Goal: Task Accomplishment & Management: Manage account settings

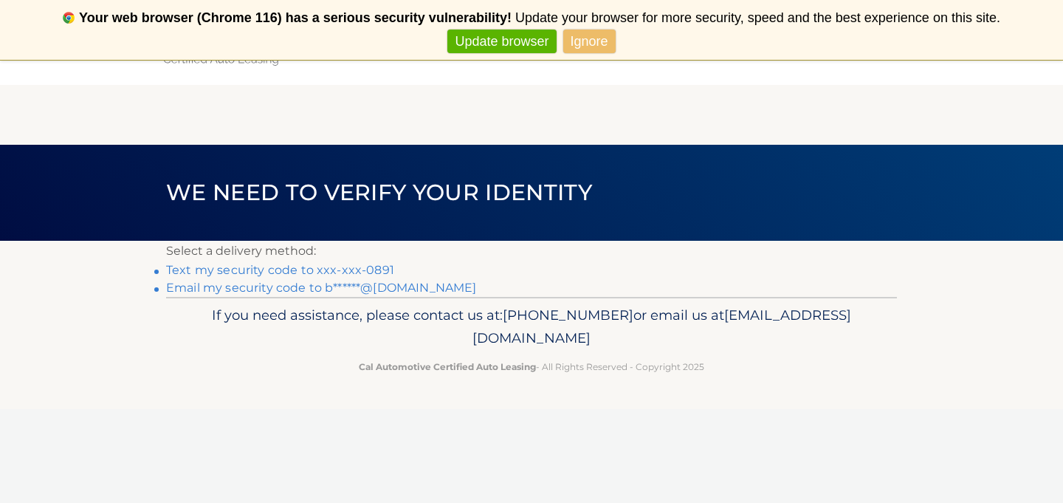
click at [276, 267] on link "Text my security code to xxx-xxx-0891" at bounding box center [280, 270] width 228 height 14
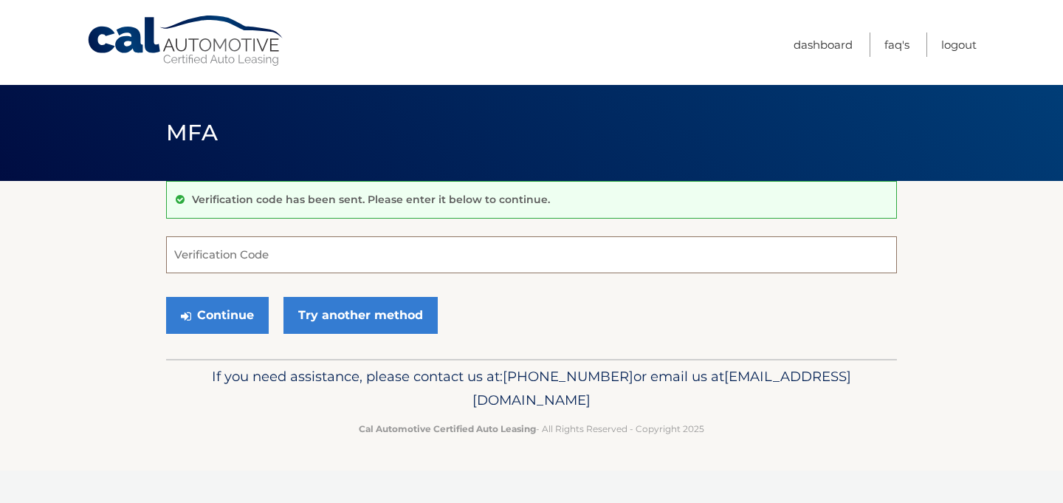
click at [351, 255] on input "Verification Code" at bounding box center [531, 254] width 731 height 37
type input "579320"
click at [166, 297] on button "Continue" at bounding box center [217, 315] width 103 height 37
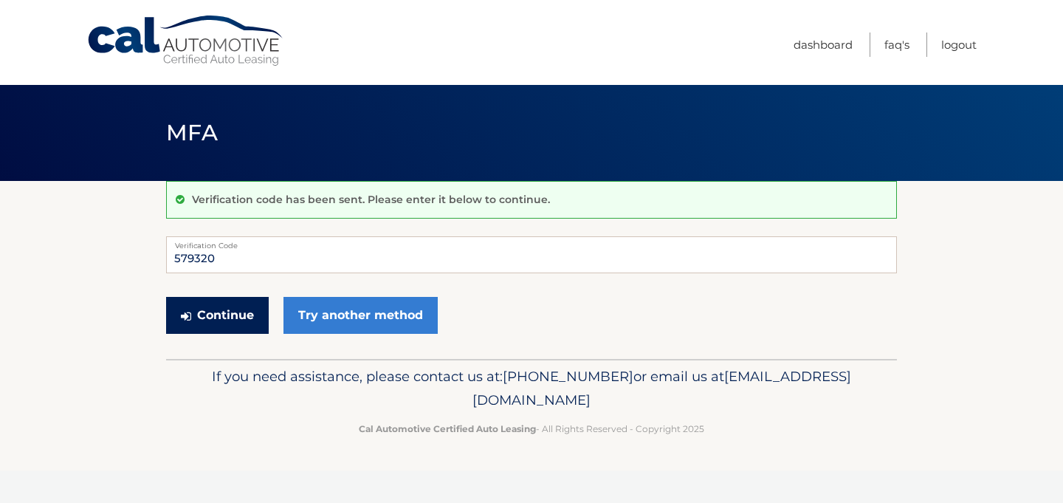
click at [231, 326] on button "Continue" at bounding box center [217, 315] width 103 height 37
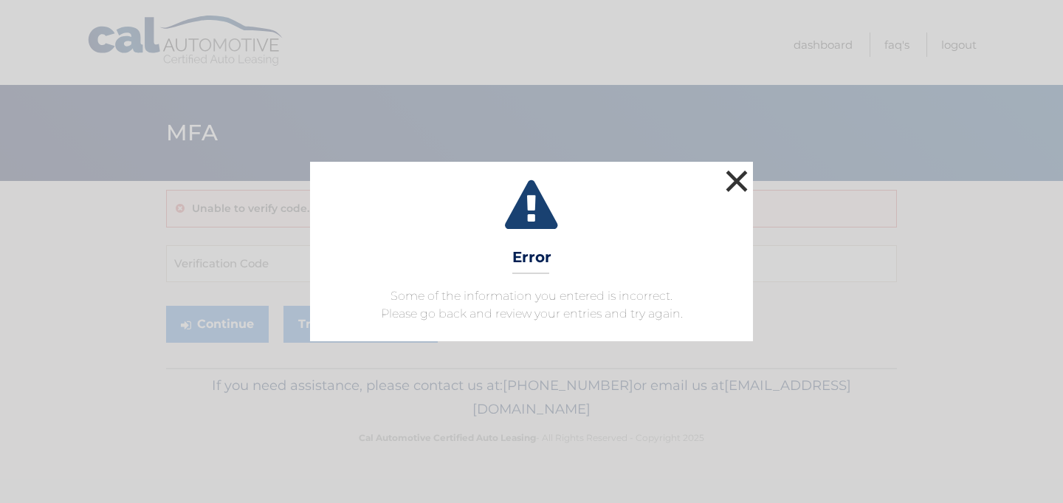
click at [731, 184] on button "×" at bounding box center [737, 181] width 30 height 30
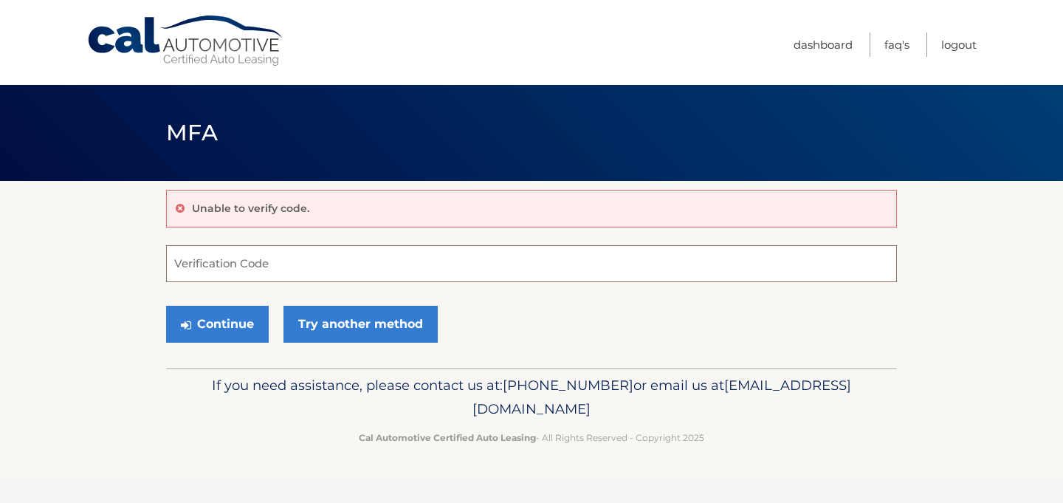
click at [312, 253] on input "Verification Code" at bounding box center [531, 263] width 731 height 37
type input "579320"
click at [233, 329] on button "Continue" at bounding box center [217, 324] width 103 height 37
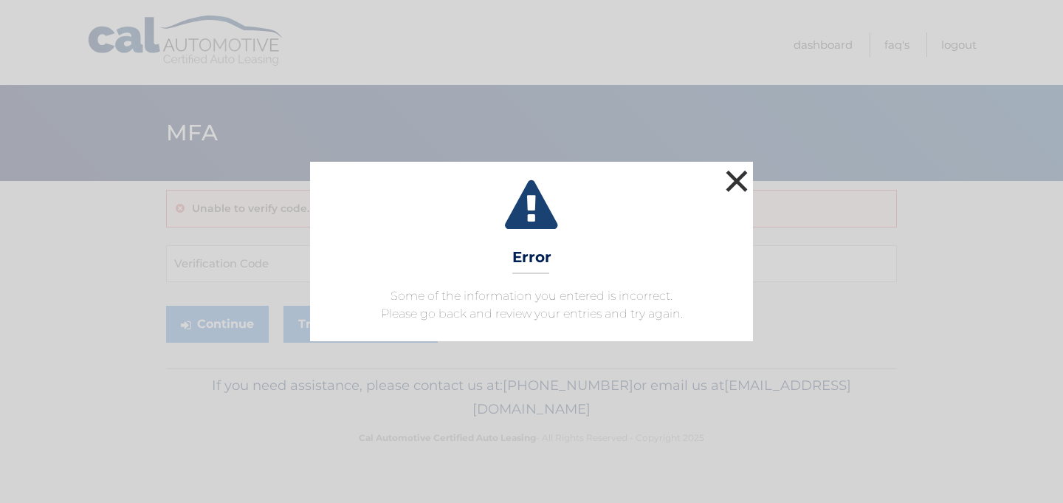
click at [731, 182] on button "×" at bounding box center [737, 181] width 30 height 30
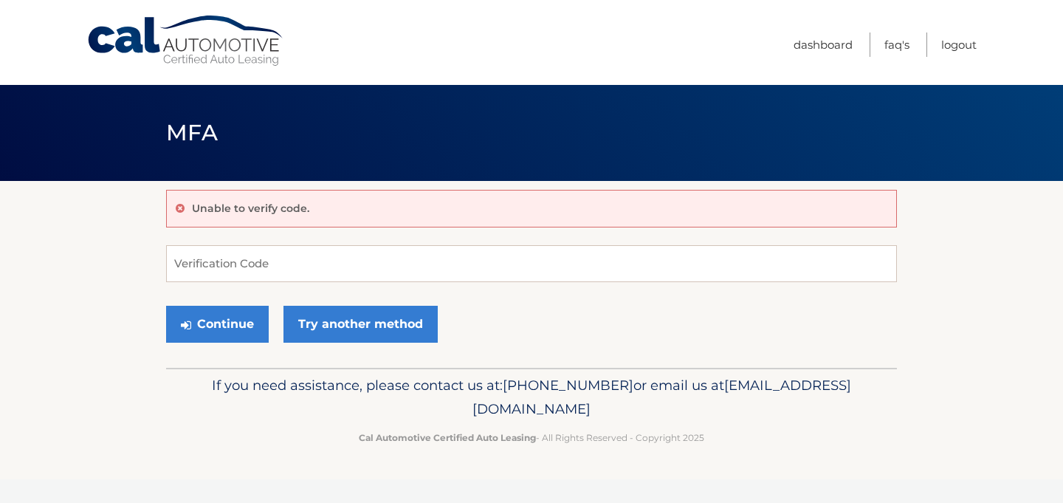
click at [751, 92] on header "MFA" at bounding box center [531, 133] width 731 height 96
click at [191, 42] on link "Cal Automotive" at bounding box center [185, 41] width 199 height 52
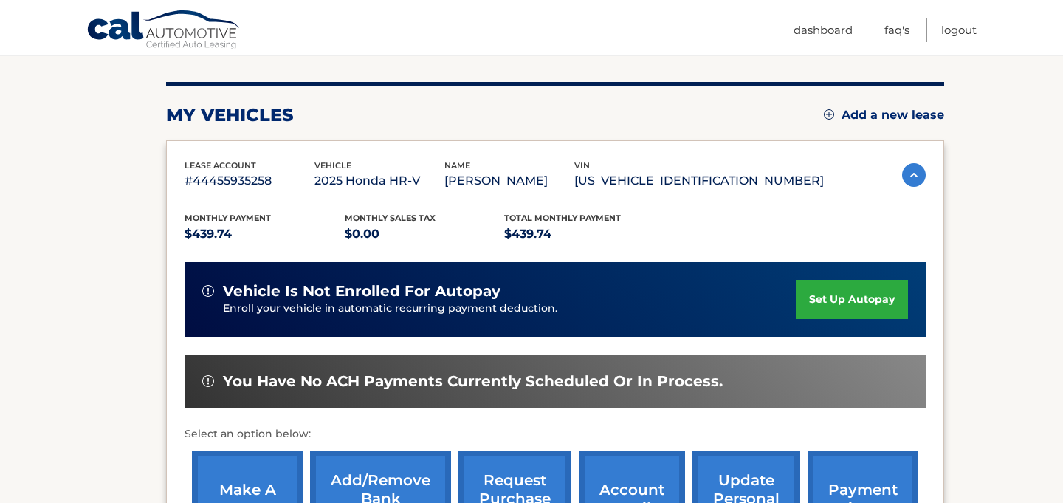
scroll to position [166, 0]
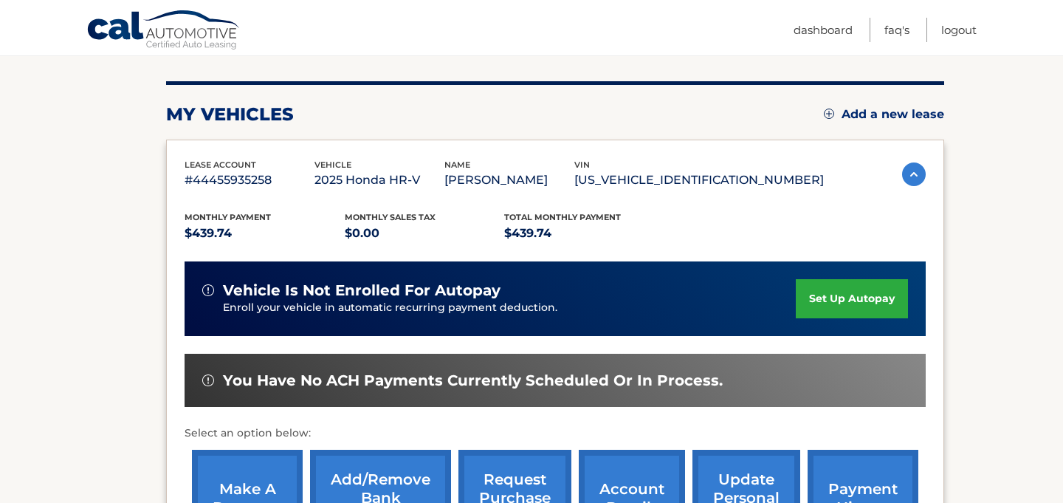
click at [847, 304] on link "set up autopay" at bounding box center [852, 298] width 112 height 39
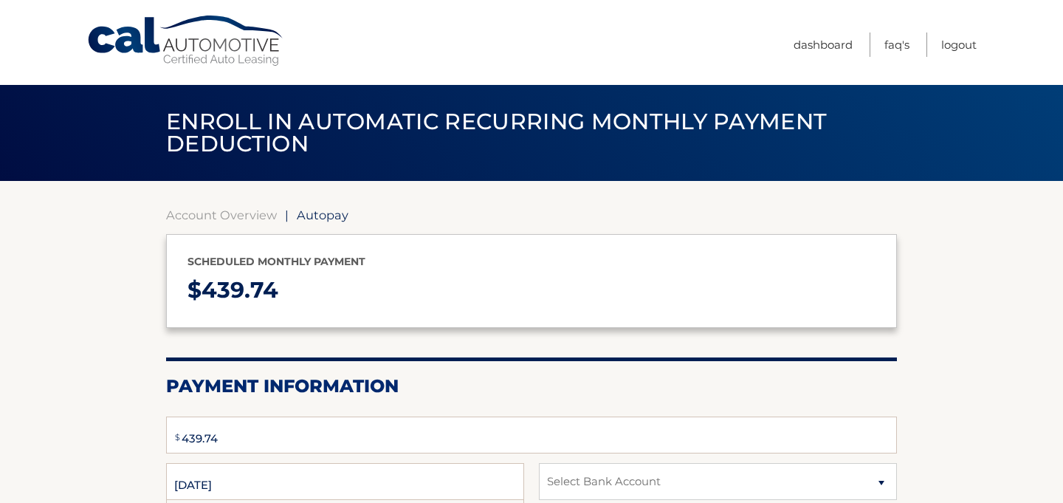
select select "MTkyZGI1MDYtOGMwNi00NmMzLTgxYzYtYzBmNGJiMzdiMGZh"
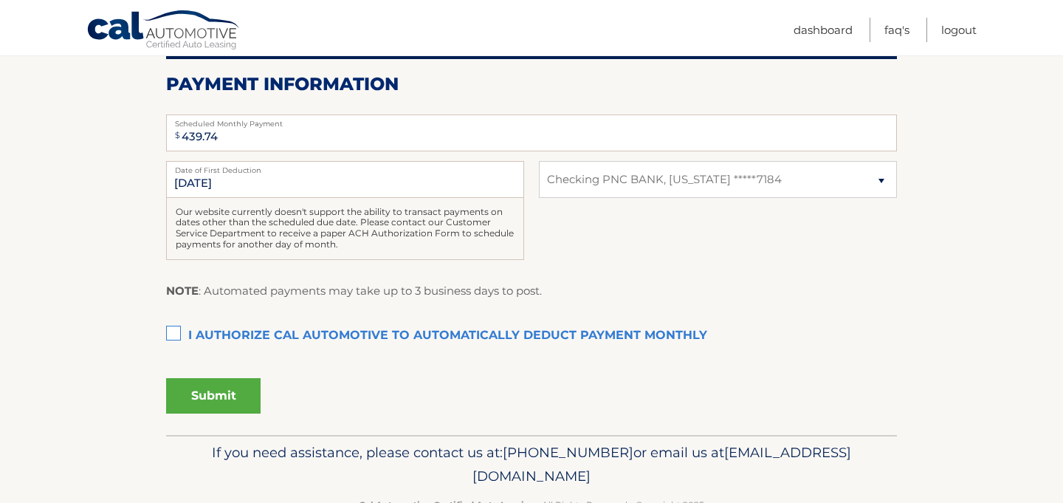
scroll to position [301, 0]
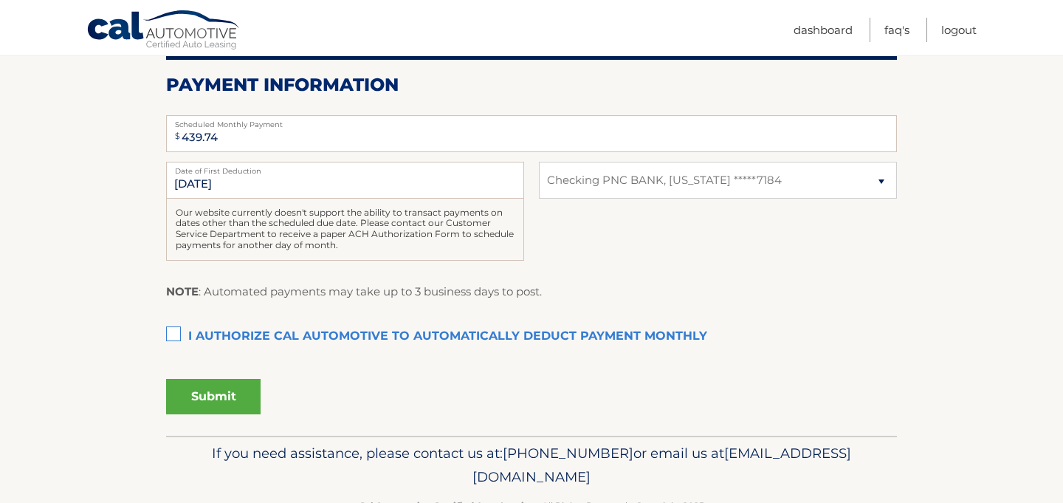
click at [178, 338] on label "I authorize cal automotive to automatically deduct payment monthly This checkbo…" at bounding box center [531, 337] width 731 height 30
click at [0, 0] on input "I authorize cal automotive to automatically deduct payment monthly This checkbo…" at bounding box center [0, 0] width 0 height 0
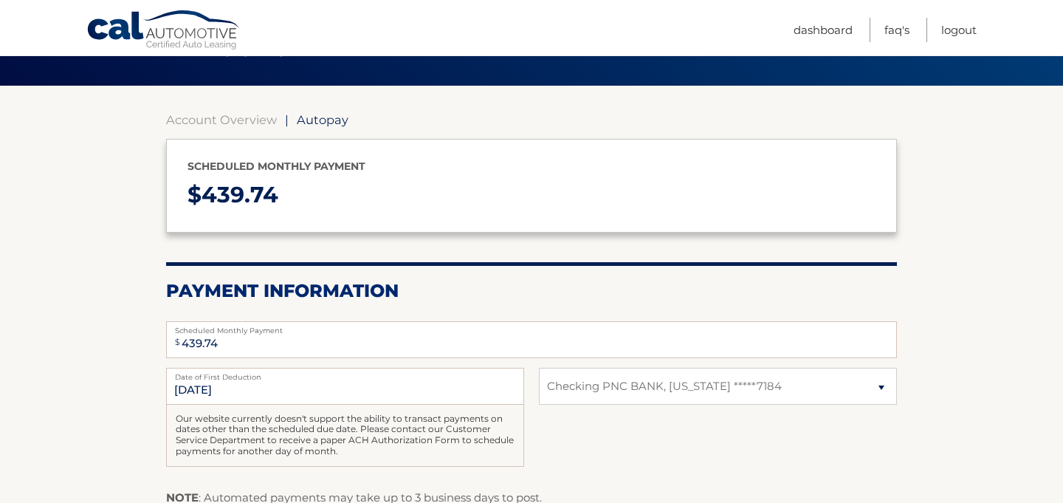
scroll to position [72, 0]
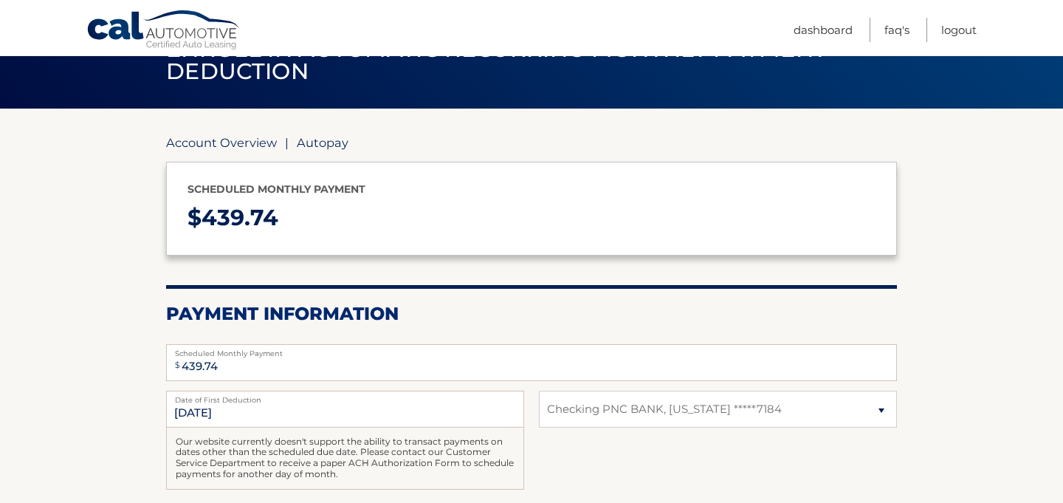
click at [223, 144] on link "Account Overview" at bounding box center [221, 142] width 111 height 15
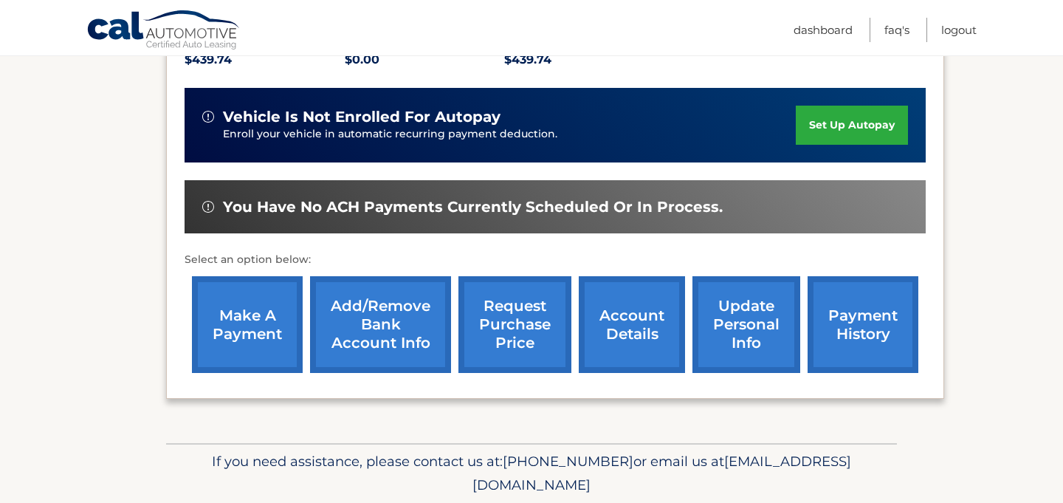
scroll to position [392, 0]
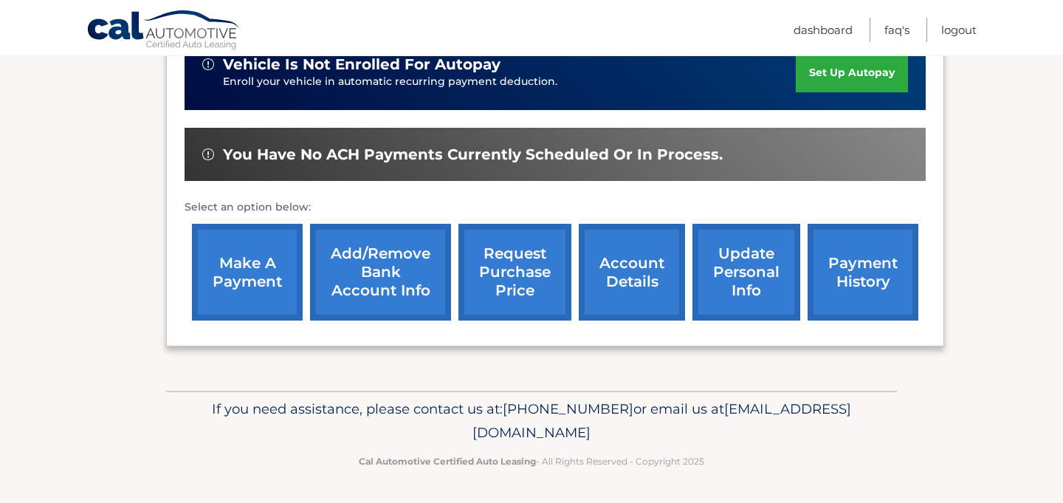
click at [478, 284] on link "request purchase price" at bounding box center [515, 272] width 113 height 97
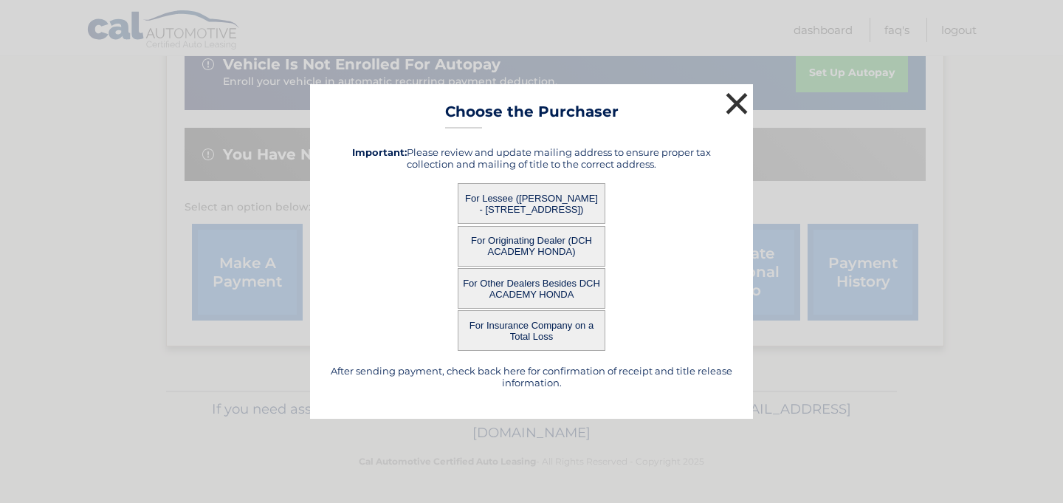
click at [740, 112] on button "×" at bounding box center [737, 104] width 30 height 30
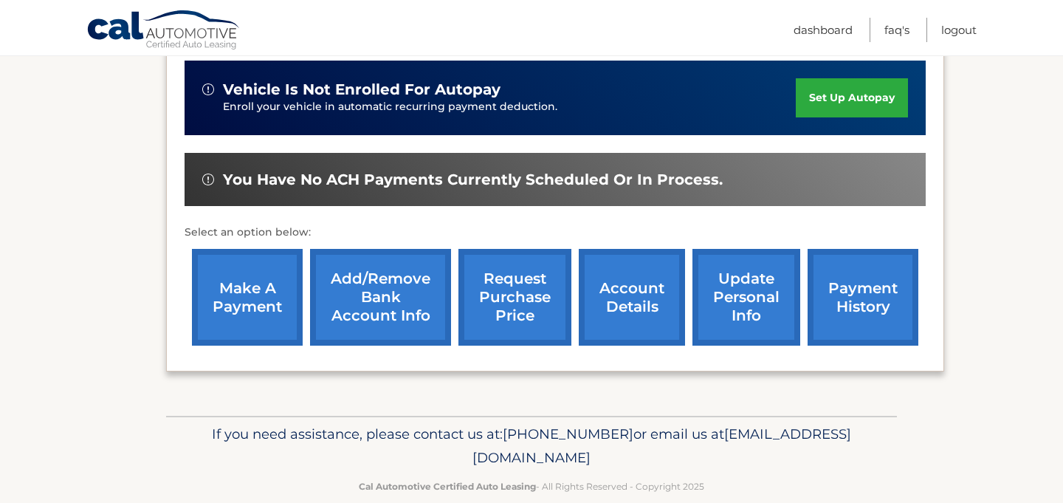
scroll to position [360, 0]
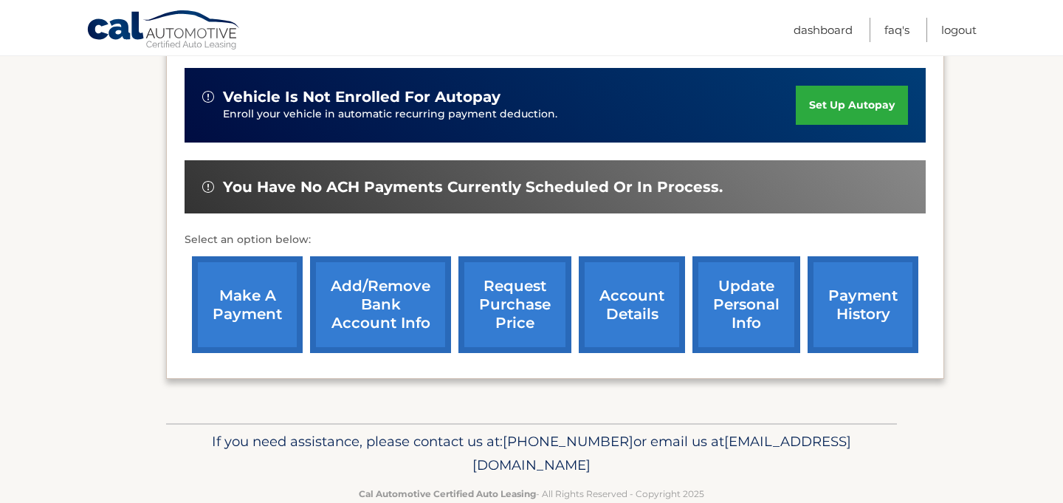
click at [845, 107] on link "set up autopay" at bounding box center [852, 105] width 112 height 39
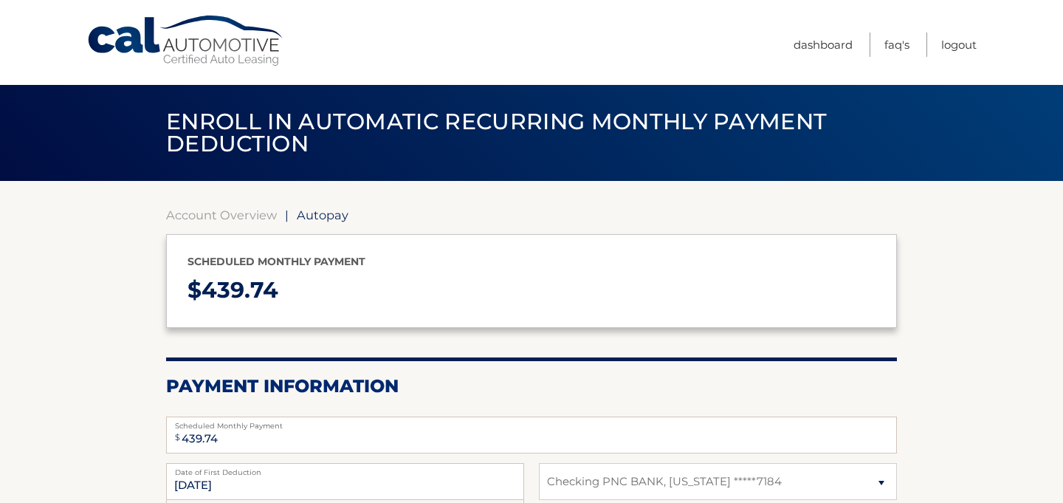
select select "MTkyZGI1MDYtOGMwNi00NmMzLTgxYzYtYzBmNGJiMzdiMGZh"
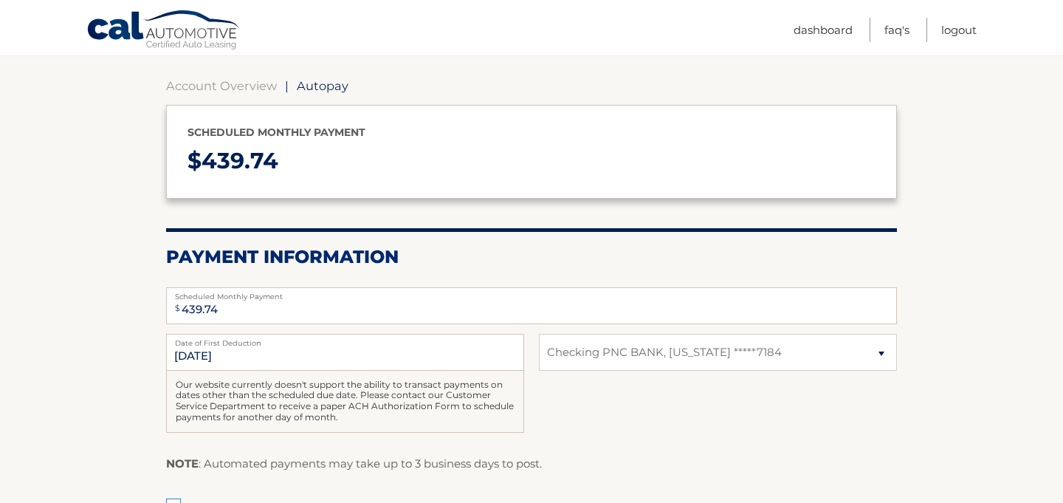
scroll to position [192, 0]
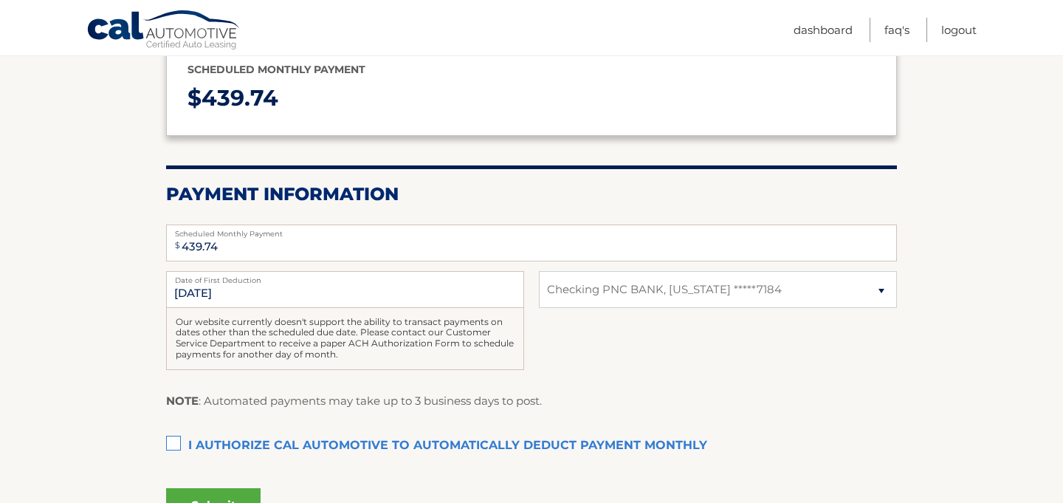
click at [185, 439] on label "I authorize cal automotive to automatically deduct payment monthly This checkbo…" at bounding box center [531, 446] width 731 height 30
click at [0, 0] on input "I authorize cal automotive to automatically deduct payment monthly This checkbo…" at bounding box center [0, 0] width 0 height 0
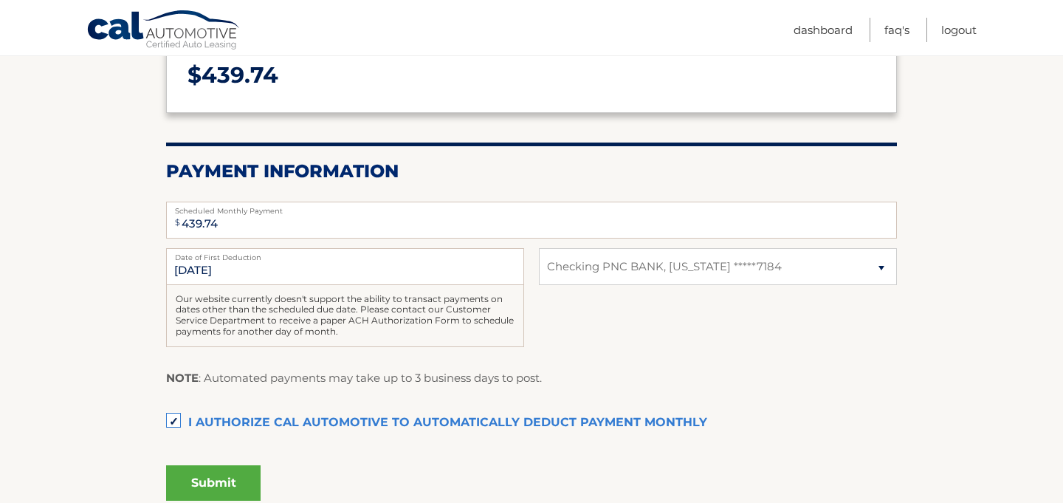
drag, startPoint x: 198, startPoint y: 468, endPoint x: 214, endPoint y: 477, distance: 18.5
click at [214, 477] on button "Submit" at bounding box center [213, 482] width 95 height 35
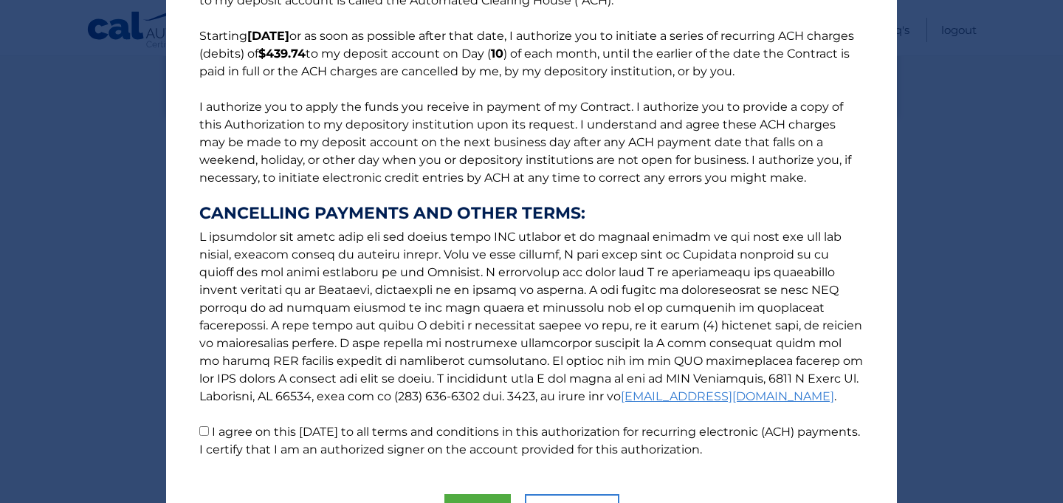
scroll to position [195, 0]
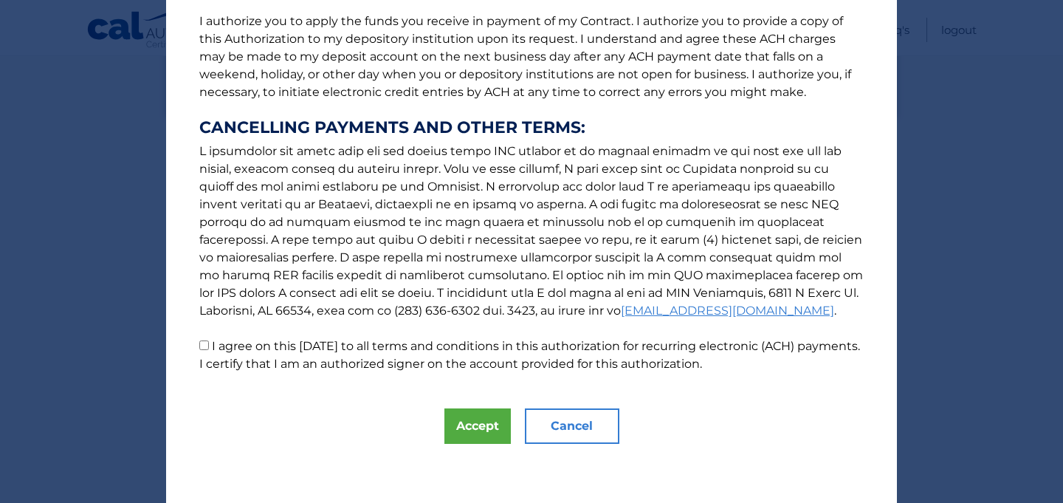
click at [202, 346] on input "I agree on this 09/11/2025 to all terms and conditions in this authorization fo…" at bounding box center [204, 345] width 10 height 10
checkbox input "true"
click at [483, 430] on button "Accept" at bounding box center [478, 425] width 66 height 35
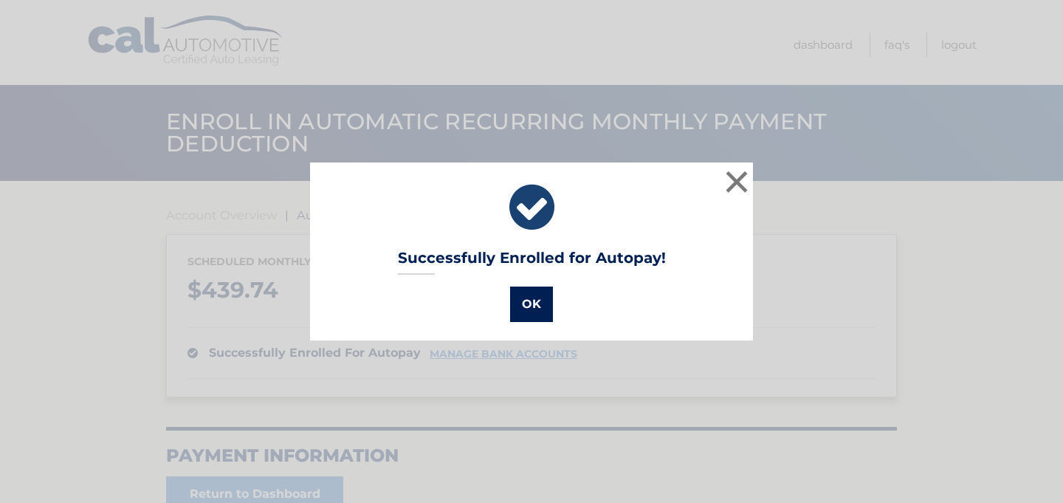
click at [527, 320] on button "OK" at bounding box center [531, 304] width 43 height 35
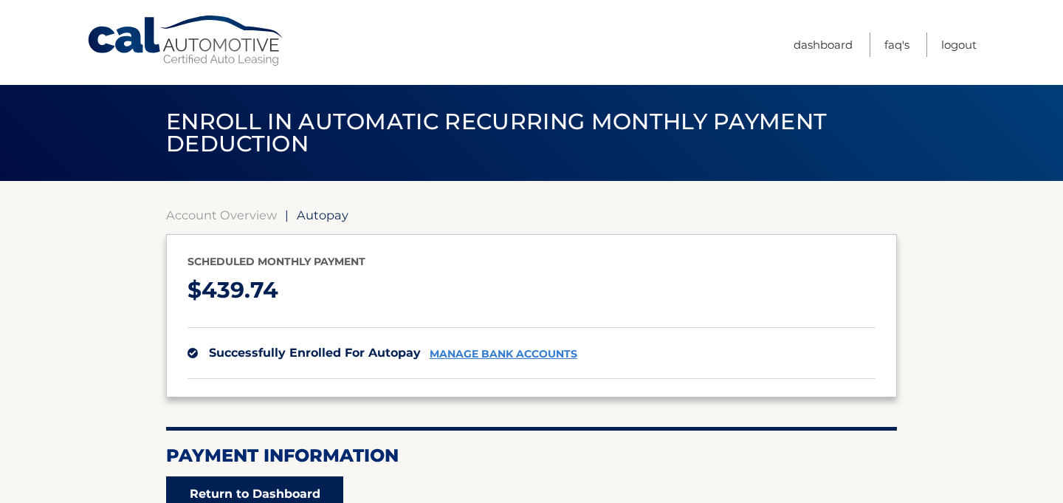
click at [300, 487] on link "Return to Dashboard" at bounding box center [254, 493] width 177 height 35
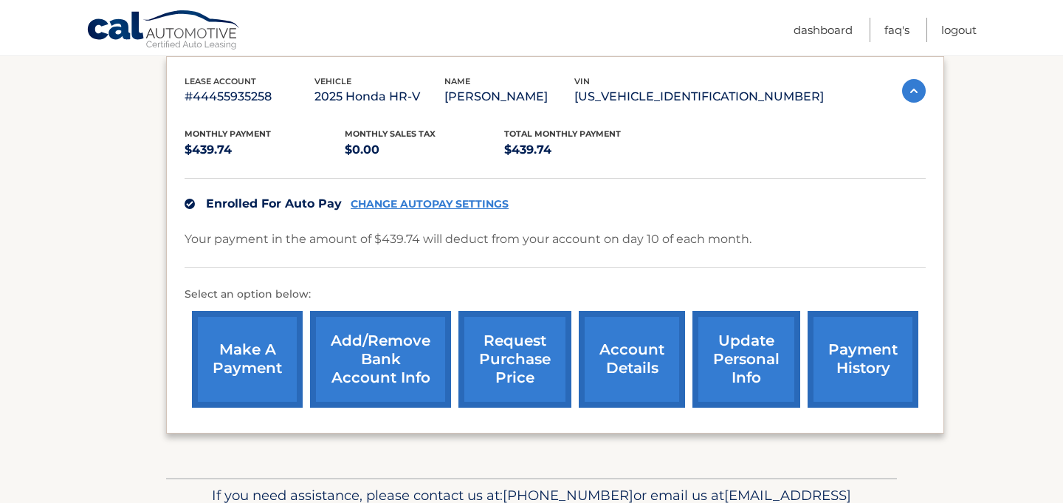
scroll to position [196, 0]
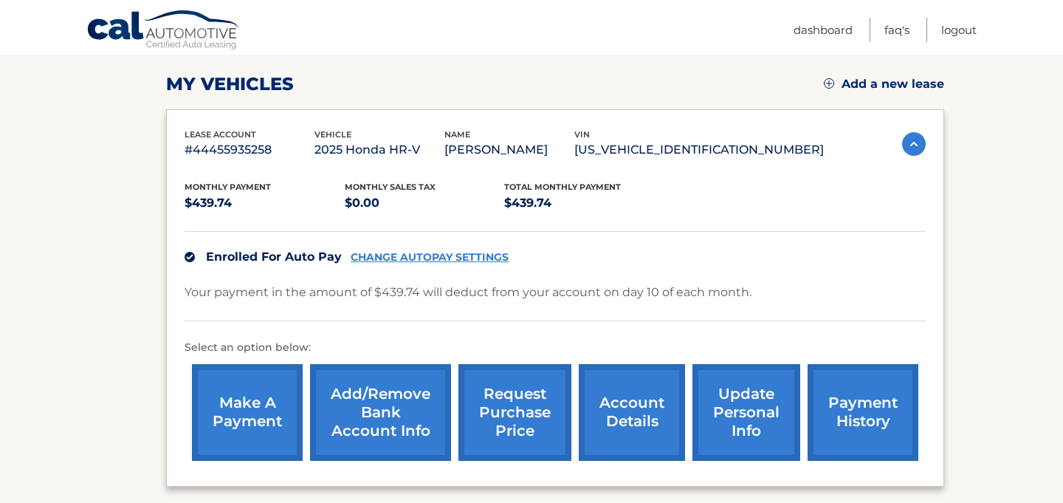
click at [273, 405] on link "make a payment" at bounding box center [247, 412] width 111 height 97
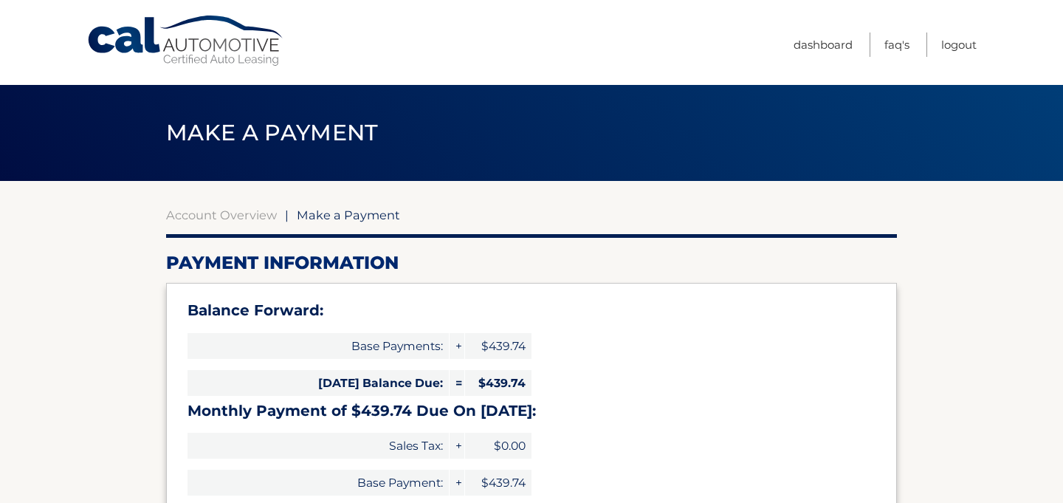
select select "MTkyZGI1MDYtOGMwNi00NmMzLTgxYzYtYzBmNGJiMzdiMGZh"
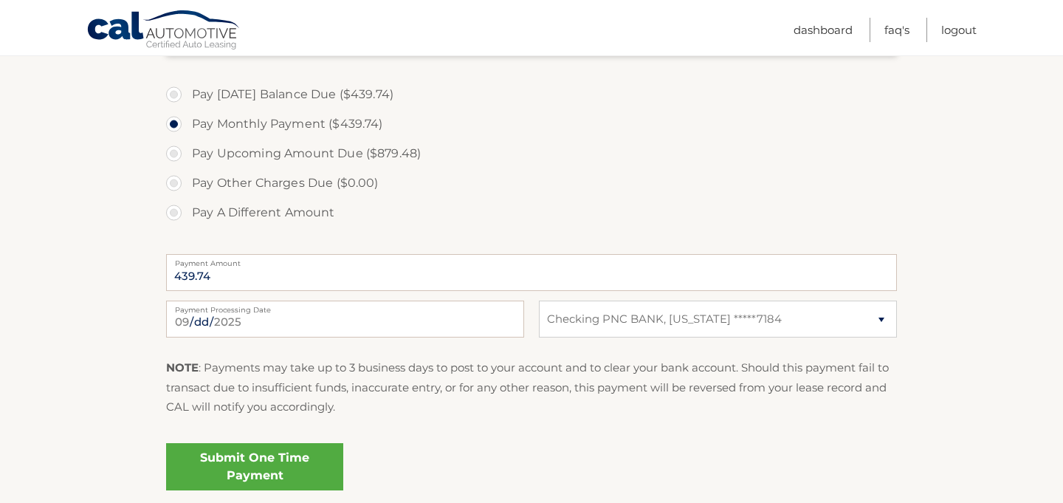
scroll to position [492, 0]
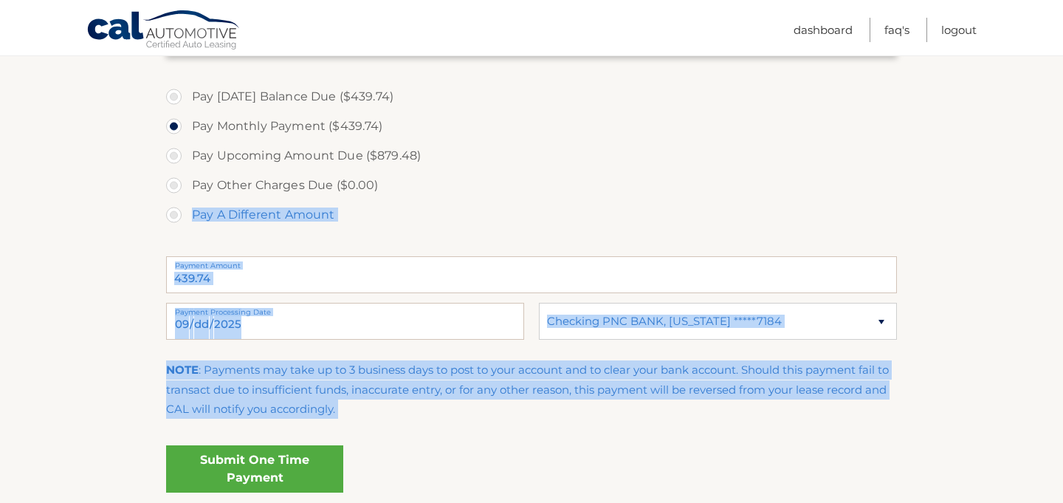
drag, startPoint x: 272, startPoint y: 449, endPoint x: 209, endPoint y: 205, distance: 251.7
click at [209, 205] on fieldset "Pay [DATE] Balance Due ($439.74) Pay Monthly Payment ($439.74) Pay Upcoming Amo…" at bounding box center [531, 296] width 731 height 436
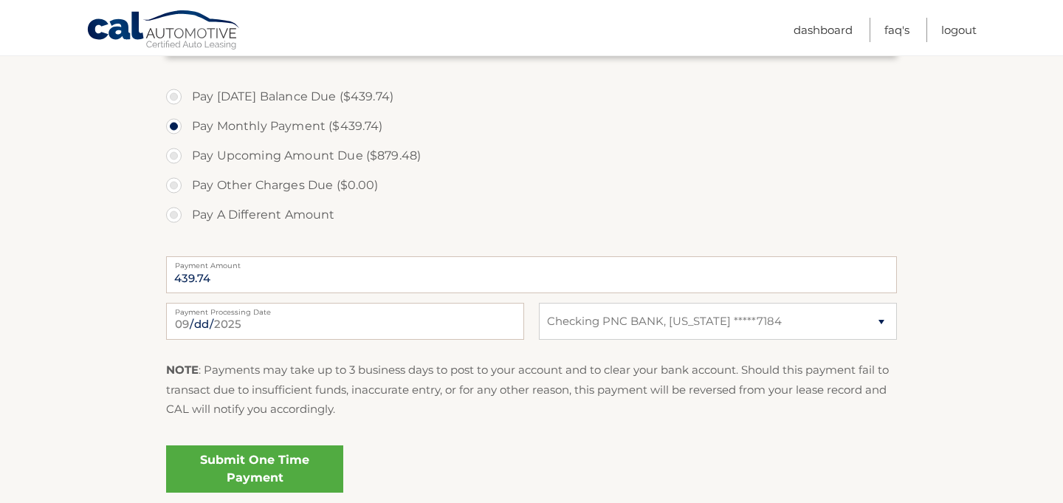
click at [177, 106] on label "Pay [DATE] Balance Due ($439.74)" at bounding box center [531, 97] width 731 height 30
click at [177, 106] on input "Pay [DATE] Balance Due ($439.74)" at bounding box center [179, 94] width 15 height 24
radio input "true"
click at [265, 487] on link "Submit One Time Payment" at bounding box center [254, 468] width 177 height 47
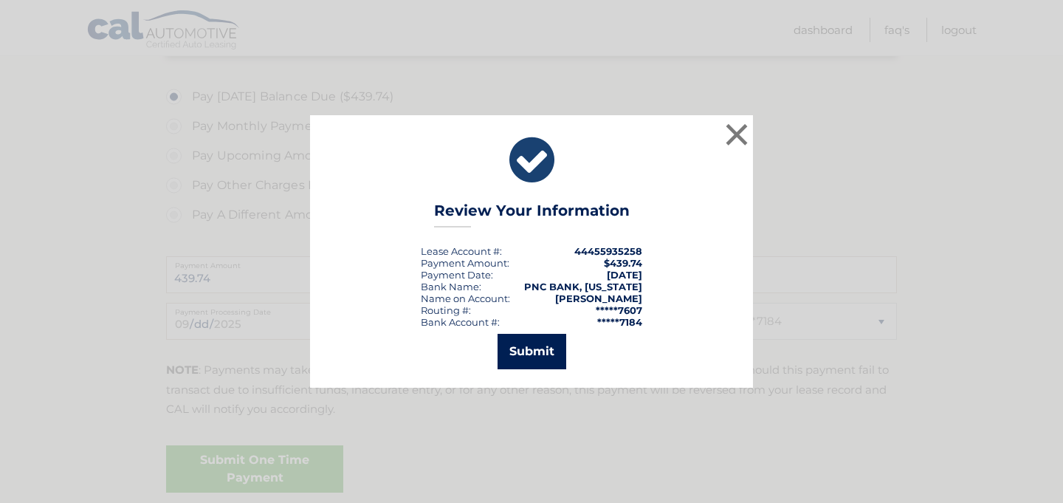
click at [530, 352] on button "Submit" at bounding box center [532, 351] width 69 height 35
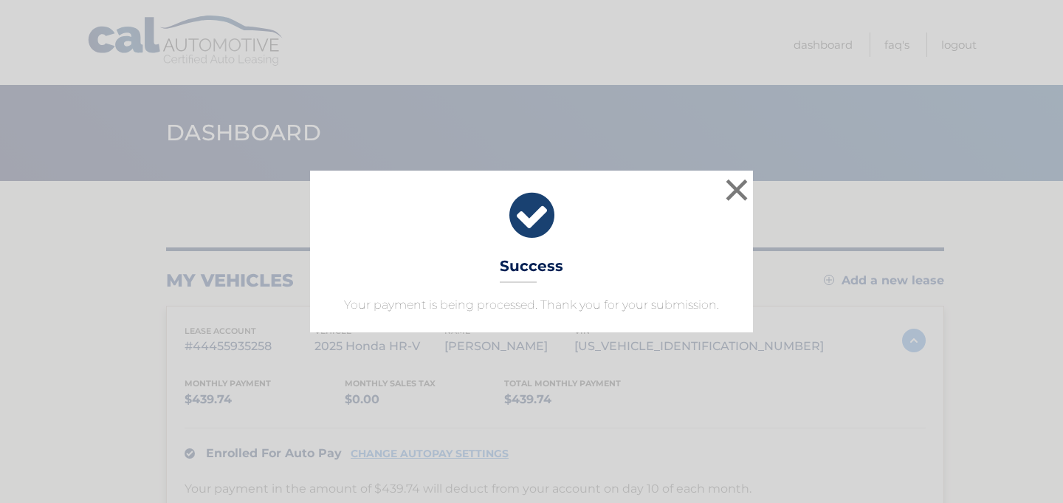
click at [721, 202] on icon at bounding box center [532, 215] width 406 height 53
click at [726, 199] on button "×" at bounding box center [737, 190] width 30 height 30
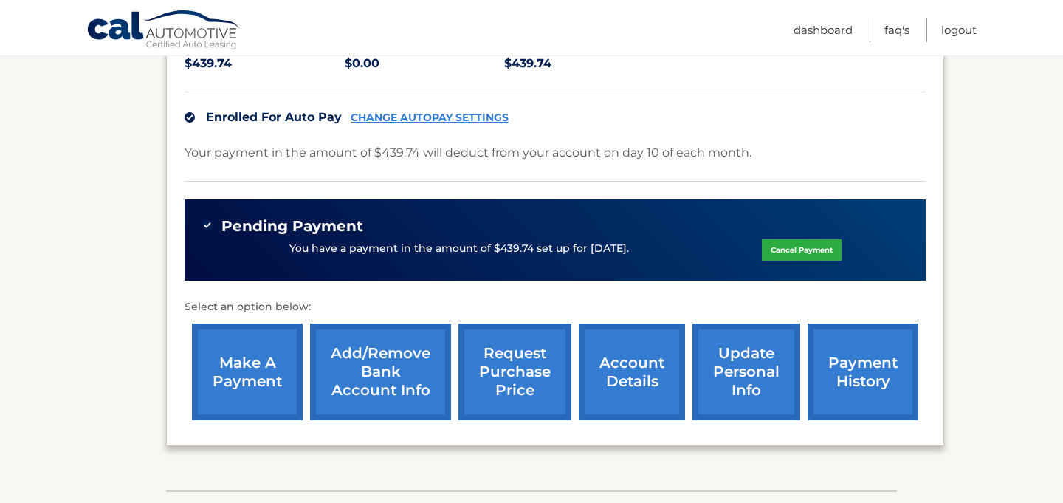
scroll to position [332, 0]
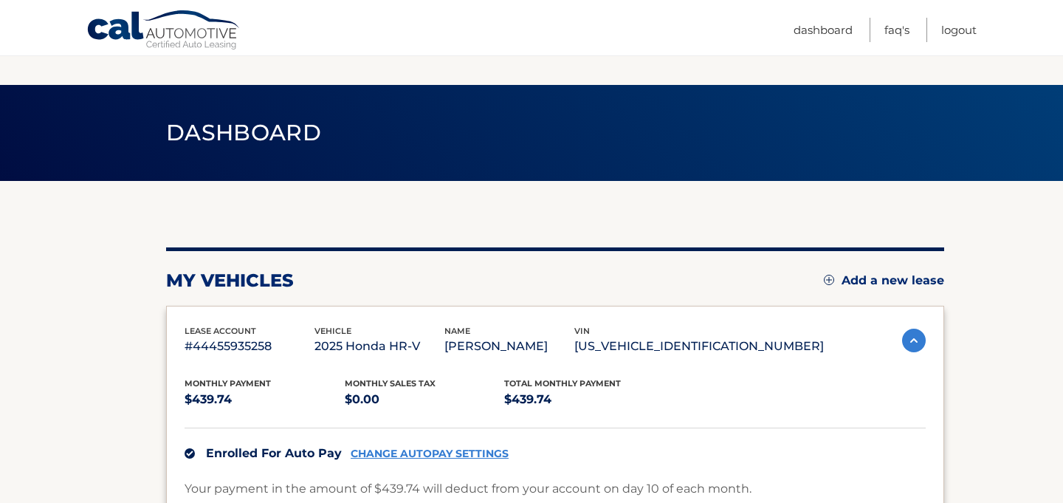
scroll to position [332, 0]
